Goal: Check status: Check status

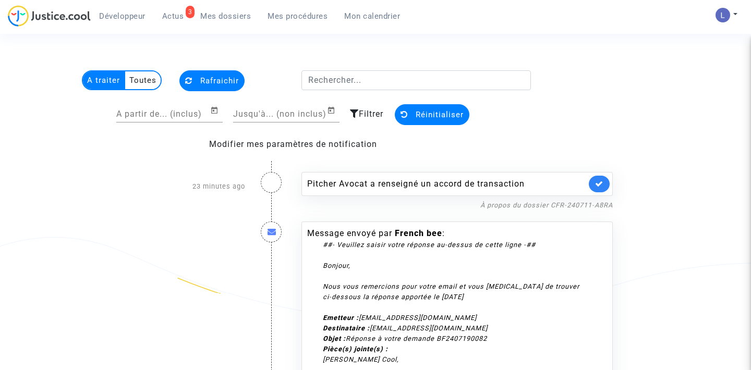
click at [235, 18] on span "Mes dossiers" at bounding box center [225, 15] width 51 height 9
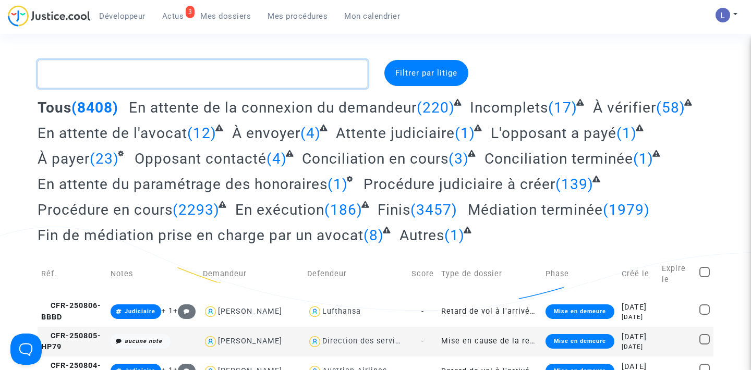
click at [155, 76] on textarea at bounding box center [203, 74] width 330 height 28
paste textarea "CFR-200206-6XXY"
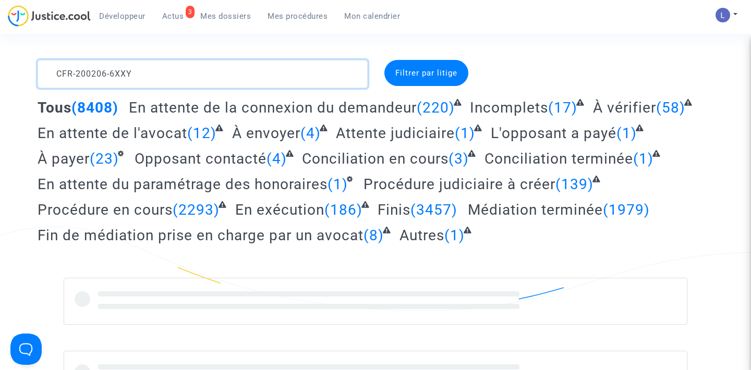
type textarea "CFR-200206-6XXY"
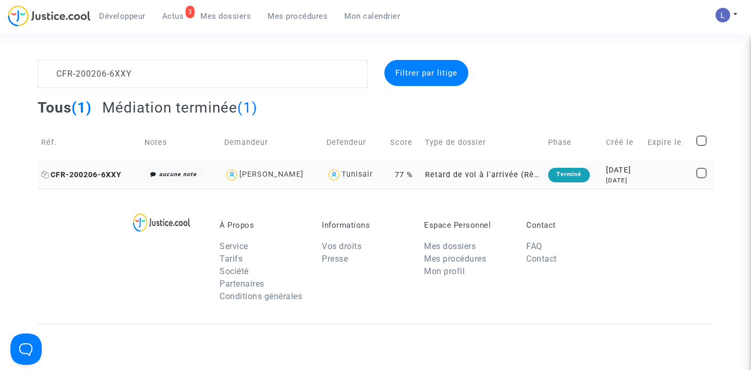
click at [90, 175] on span "CFR-200206-6XXY" at bounding box center [81, 175] width 80 height 9
